Goal: Transaction & Acquisition: Purchase product/service

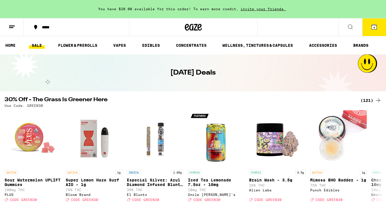
click at [52, 25] on div "*****" at bounding box center [79, 27] width 81 height 4
